Goal: Find specific page/section: Find specific page/section

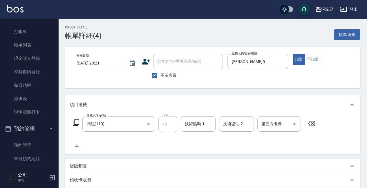
scroll to position [97, 0]
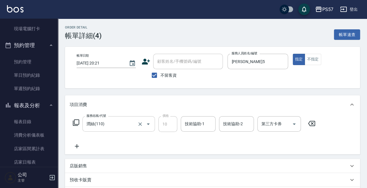
click at [118, 129] on div "[PERSON_NAME](110) 服務名稱/代號" at bounding box center [118, 123] width 73 height 15
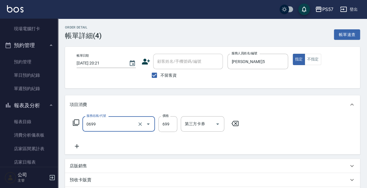
type input "SPA699(0699)"
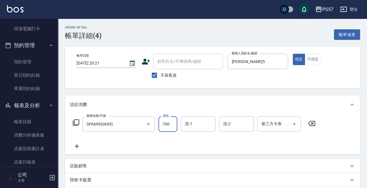
type input "700"
click at [75, 143] on icon at bounding box center [77, 146] width 15 height 7
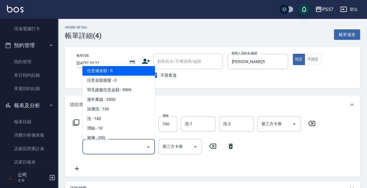
click at [92, 146] on input "服務名稱/代號" at bounding box center [114, 146] width 59 height 10
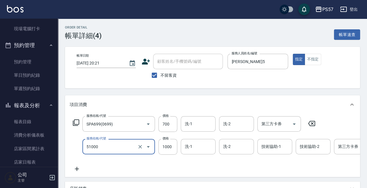
type input "任意金額染髮(51000)"
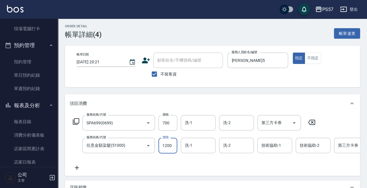
scroll to position [116, 0]
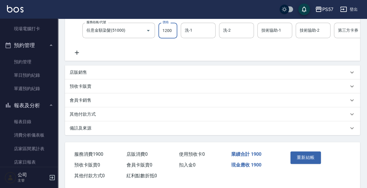
type input "1200"
click at [80, 57] on div "服務名稱/代號 SPA699(0699) 服務名稱/代號 價格 700 價格 洗-1 洗-1 洗-2 洗-2 第三方卡券 第三方卡券 服務名稱/代號 任意金額…" at bounding box center [212, 29] width 295 height 63
click at [77, 52] on icon at bounding box center [77, 53] width 4 height 4
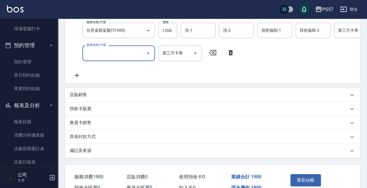
click at [110, 57] on input "服務名稱/代號" at bounding box center [114, 53] width 59 height 10
type input "任意金額染髮(51000)"
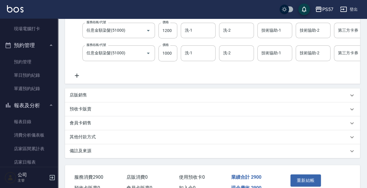
click at [80, 75] on icon at bounding box center [77, 75] width 15 height 7
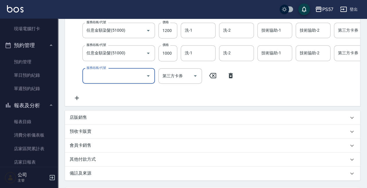
type input "5"
type input "1000護(31000)"
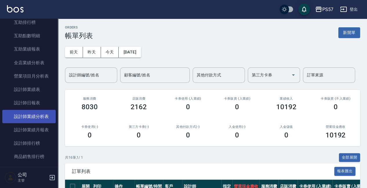
scroll to position [290, 0]
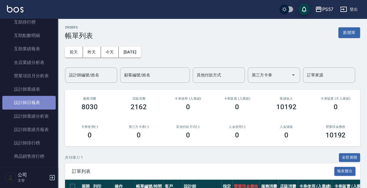
click at [37, 103] on link "設計師日報表" at bounding box center [28, 102] width 53 height 13
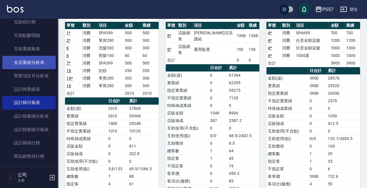
scroll to position [213, 0]
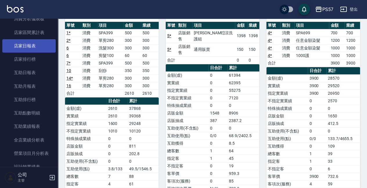
click at [26, 51] on link "店家日報表" at bounding box center [28, 45] width 53 height 13
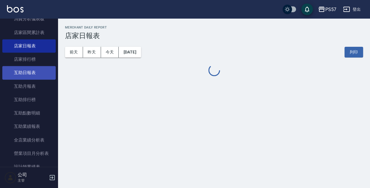
click at [26, 69] on link "互助日報表" at bounding box center [28, 72] width 53 height 13
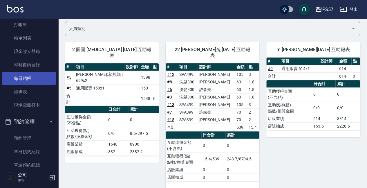
scroll to position [19, 0]
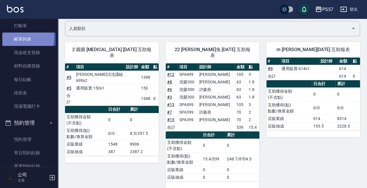
click at [21, 37] on link "帳單列表" at bounding box center [28, 39] width 53 height 13
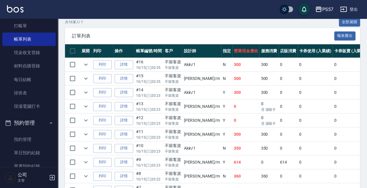
scroll to position [250, 0]
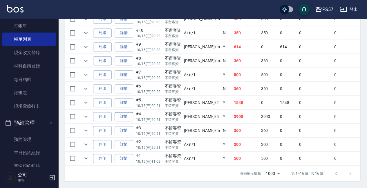
click at [125, 112] on link "詳情" at bounding box center [124, 116] width 19 height 9
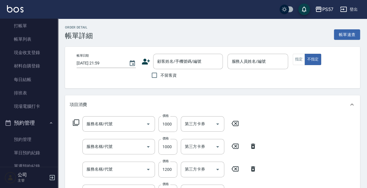
type input "[DATE] 20:21"
checkbox input "true"
type input "[PERSON_NAME]5"
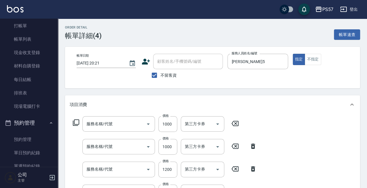
type input "1000護(31000)"
type input "任意金額染髮(51000)"
type input "SPA699(0699)"
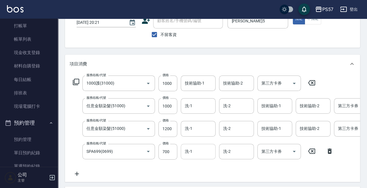
scroll to position [58, 0]
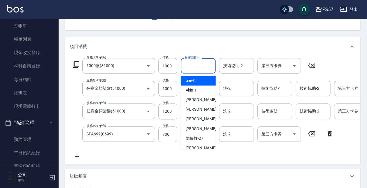
click at [185, 66] on input "技術協助-1" at bounding box center [198, 66] width 30 height 10
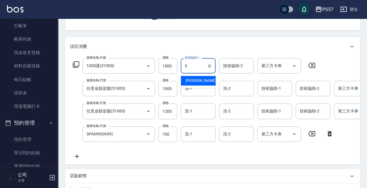
type input "[PERSON_NAME]5"
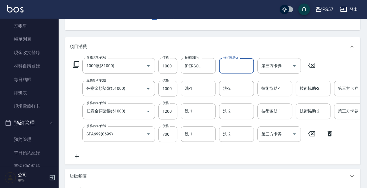
click at [202, 91] on input "洗-1" at bounding box center [198, 88] width 30 height 10
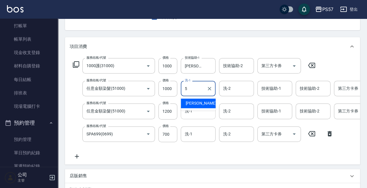
type input "[PERSON_NAME]5"
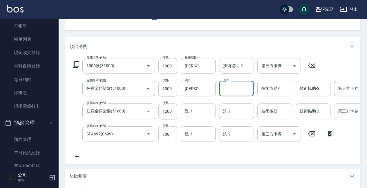
click at [210, 112] on input "洗-1" at bounding box center [198, 111] width 30 height 10
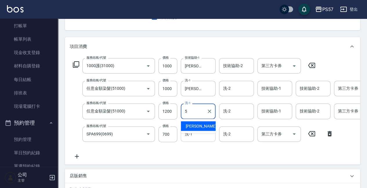
type input "[PERSON_NAME]5"
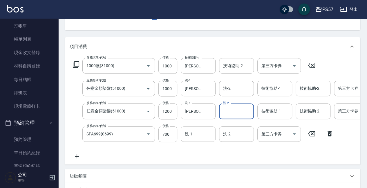
click at [205, 131] on input "洗-1" at bounding box center [198, 134] width 30 height 10
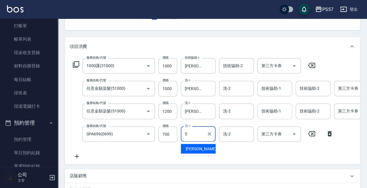
type input "[PERSON_NAME]5"
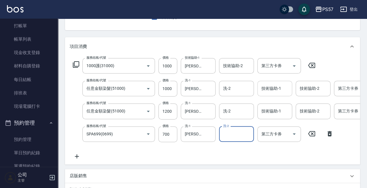
click at [271, 93] on input "技術協助-1" at bounding box center [275, 88] width 30 height 10
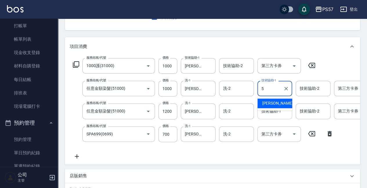
type input "[PERSON_NAME]5"
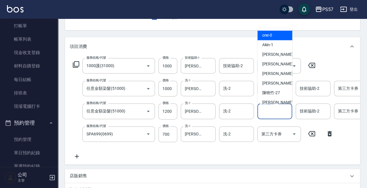
click at [273, 108] on input "技術協助-1" at bounding box center [275, 111] width 30 height 10
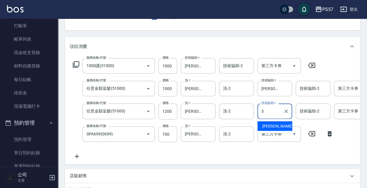
type input "[PERSON_NAME]5"
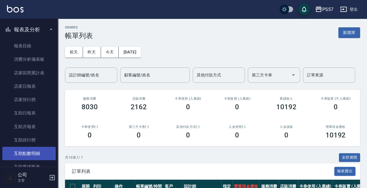
scroll to position [213, 0]
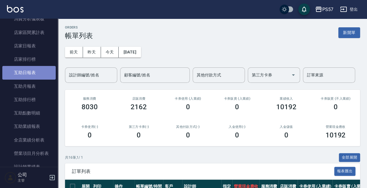
click at [29, 71] on link "互助日報表" at bounding box center [28, 72] width 53 height 13
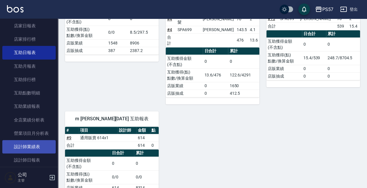
scroll to position [274, 0]
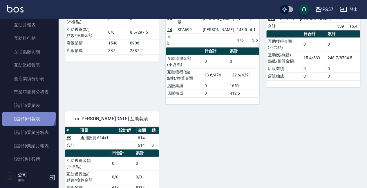
click at [26, 112] on link "設計師日報表" at bounding box center [28, 118] width 53 height 13
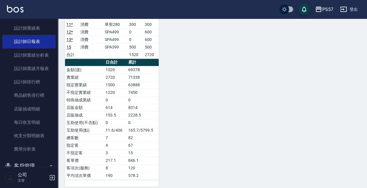
scroll to position [235, 0]
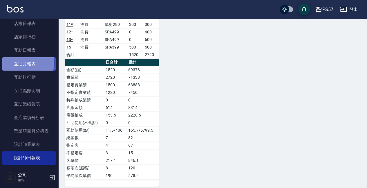
click at [23, 62] on link "互助月報表" at bounding box center [28, 63] width 53 height 13
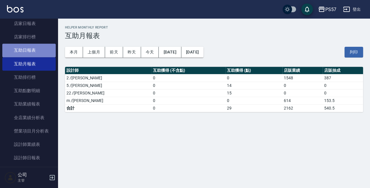
click at [38, 51] on link "互助日報表" at bounding box center [28, 50] width 53 height 13
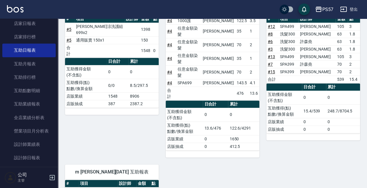
scroll to position [145, 0]
